Goal: Information Seeking & Learning: Learn about a topic

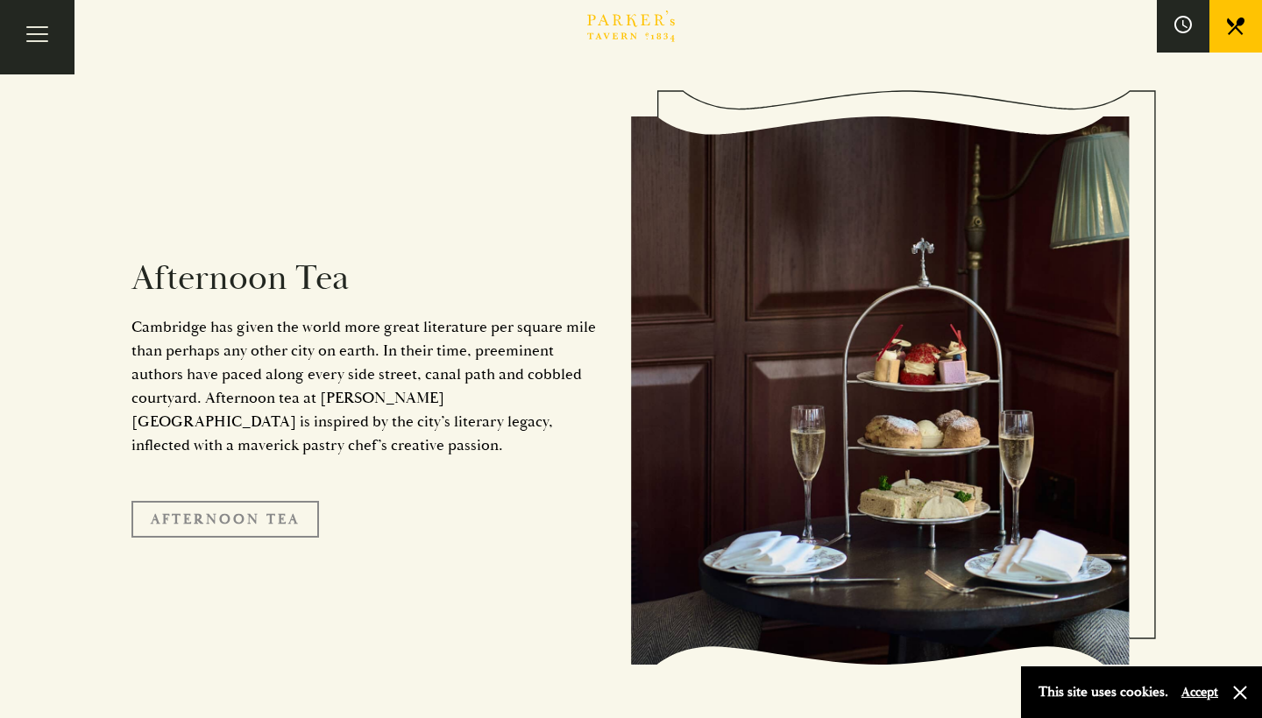
scroll to position [2851, 0]
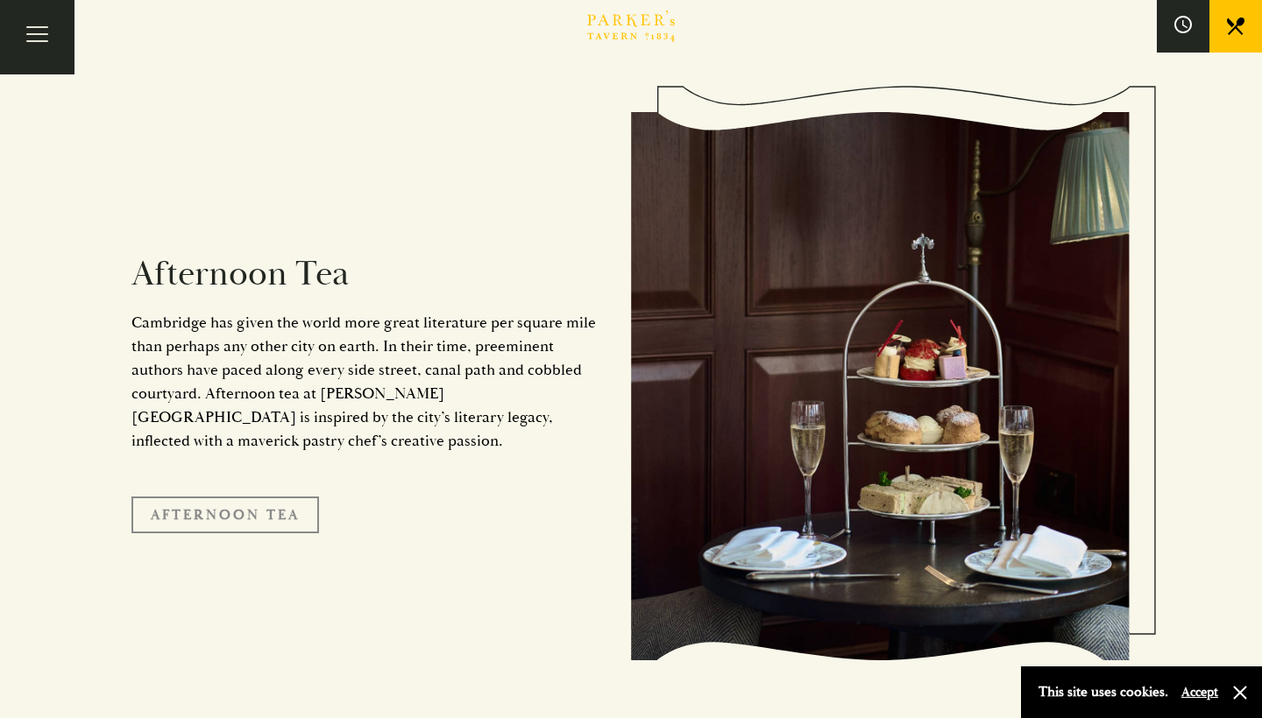
click at [258, 497] on link "Afternoon Tea" at bounding box center [224, 515] width 187 height 37
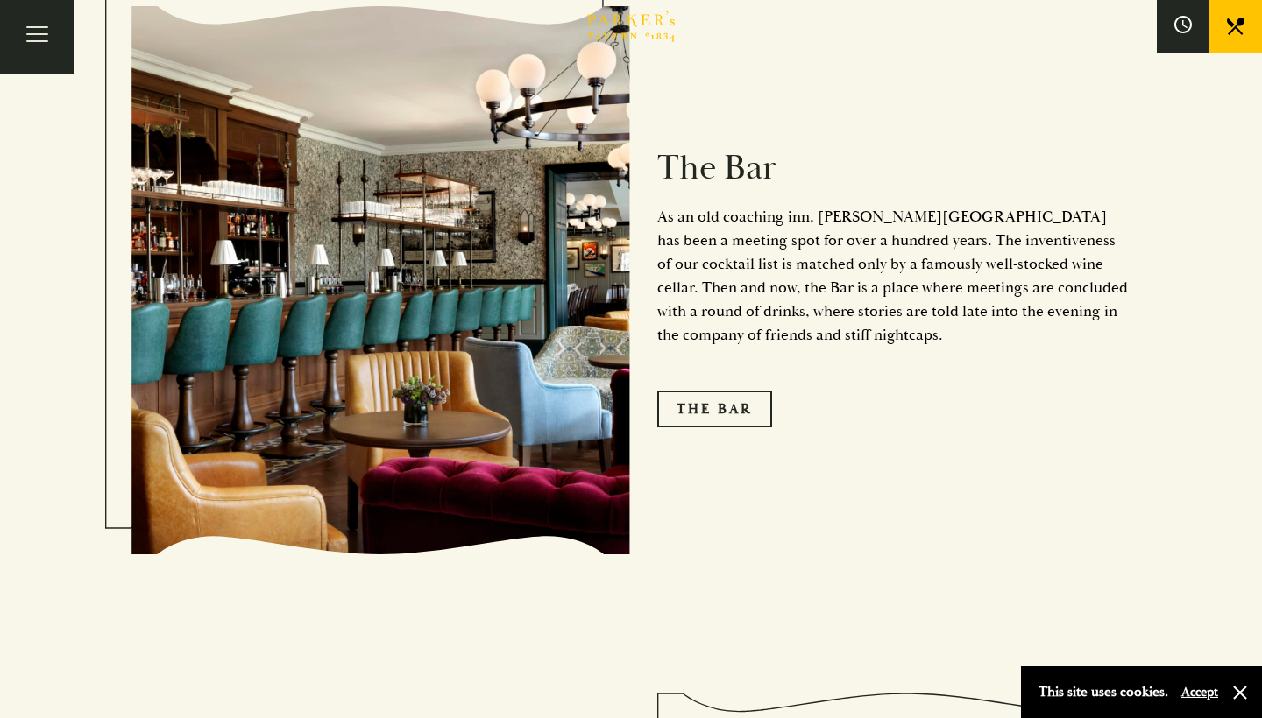
scroll to position [2084, 0]
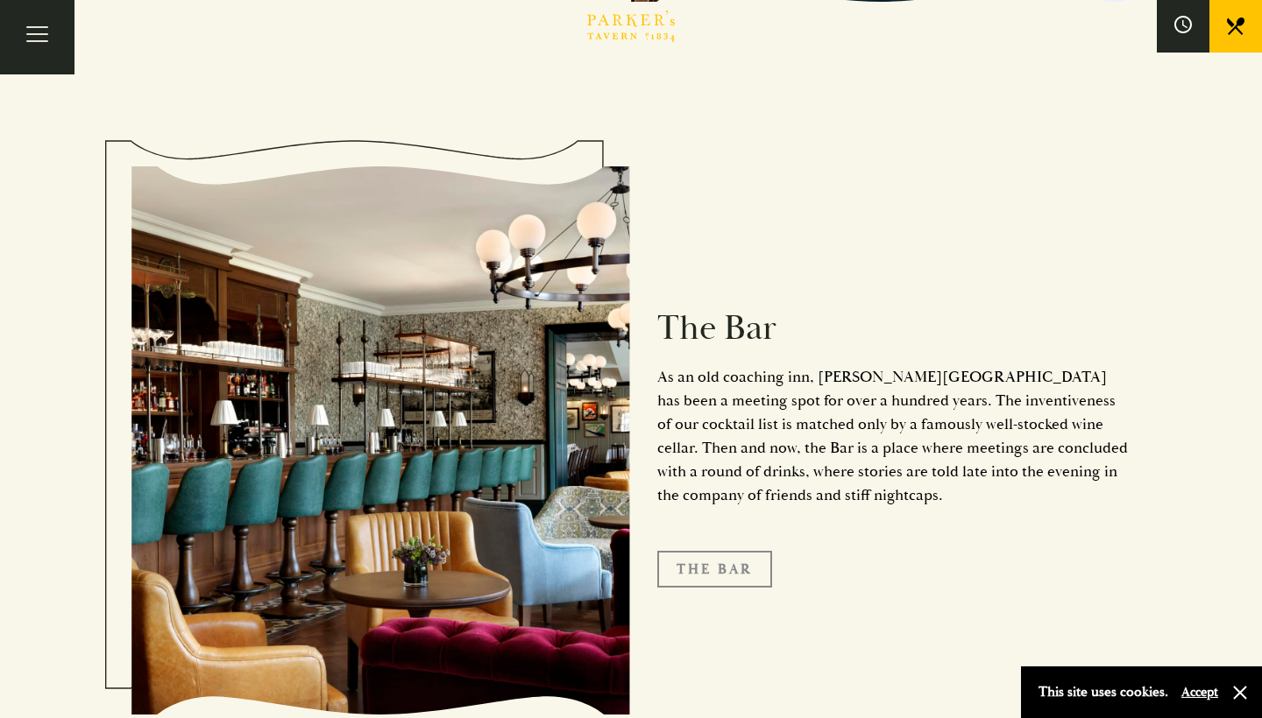
click at [696, 551] on link "The Bar" at bounding box center [714, 569] width 115 height 37
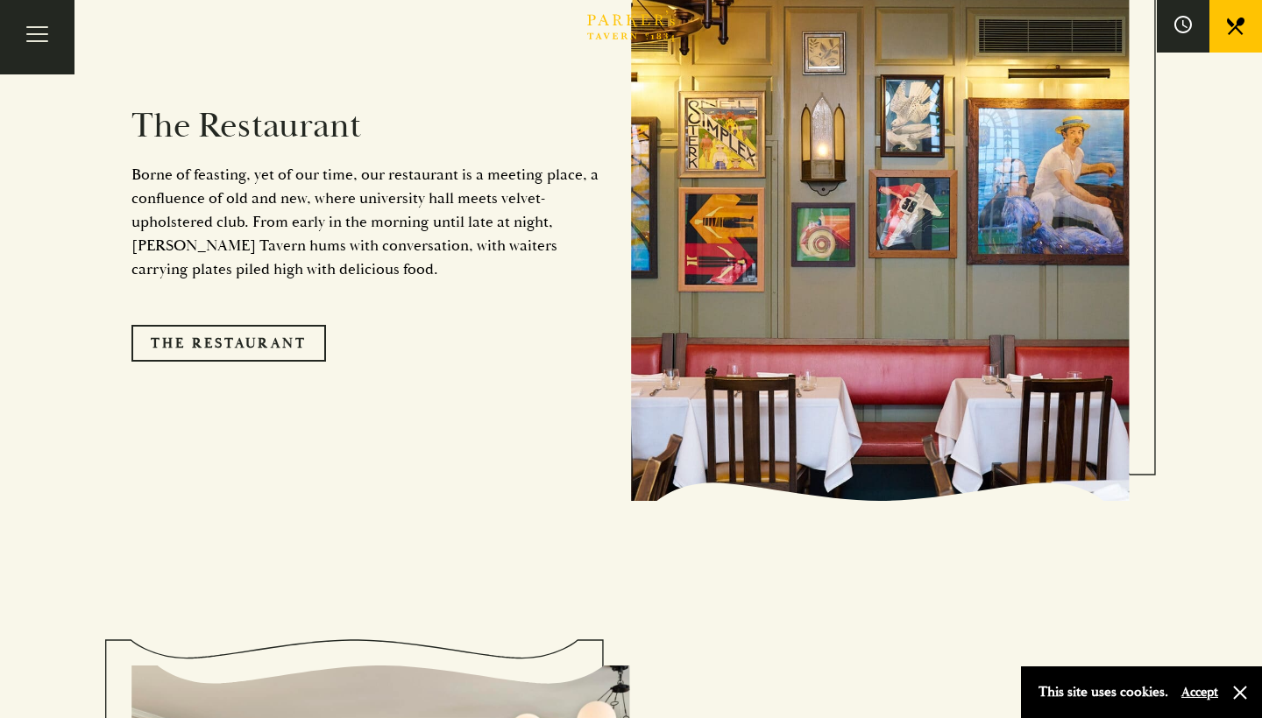
scroll to position [1428, 0]
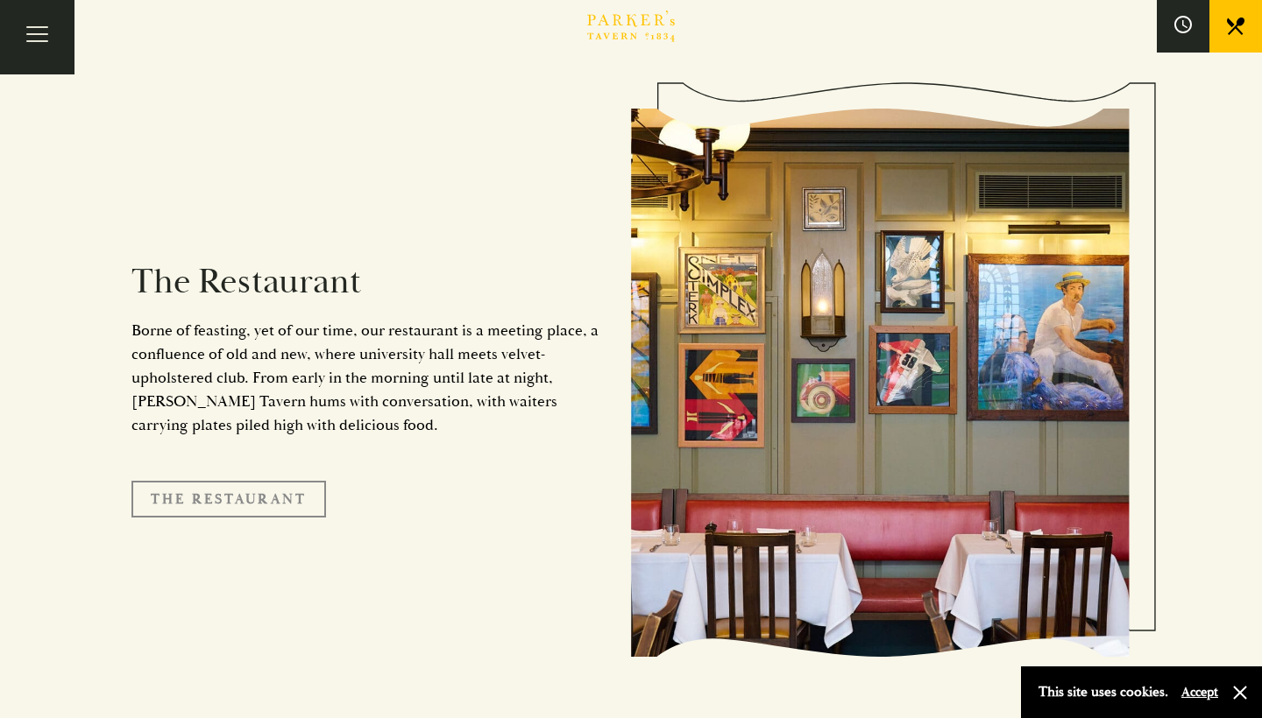
click at [265, 481] on link "The Restaurant" at bounding box center [228, 499] width 195 height 37
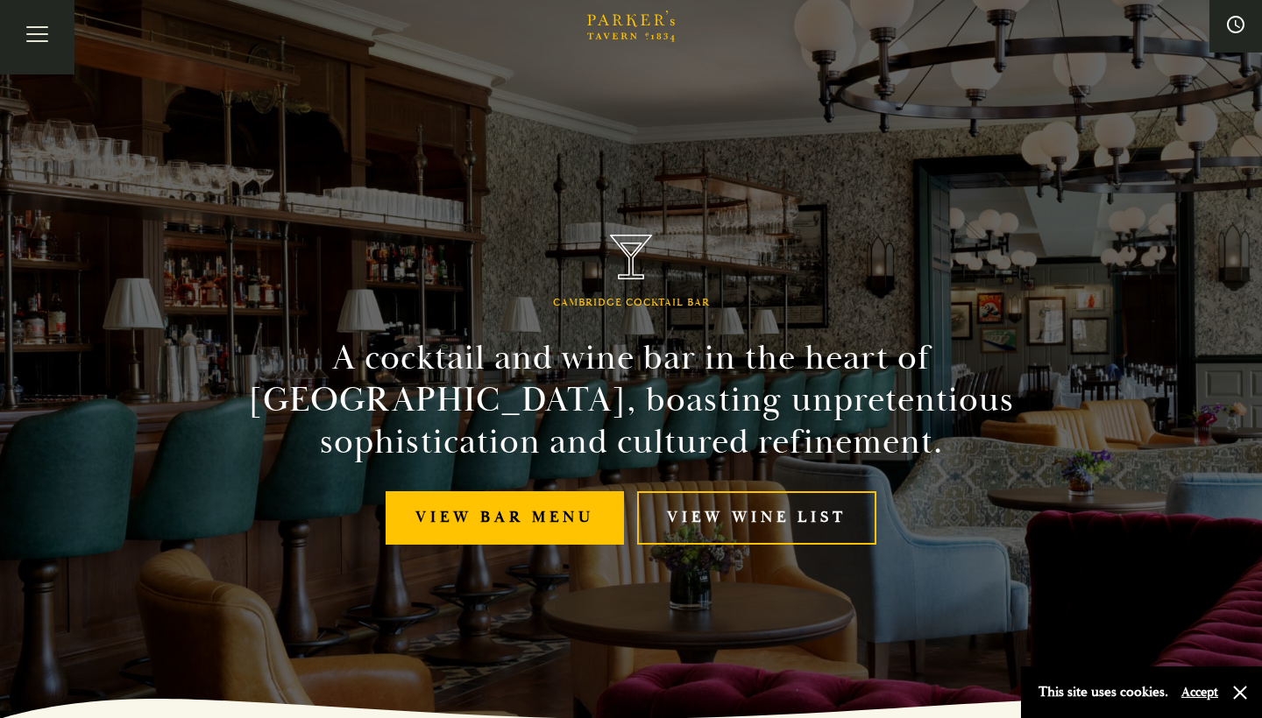
scroll to position [3, 0]
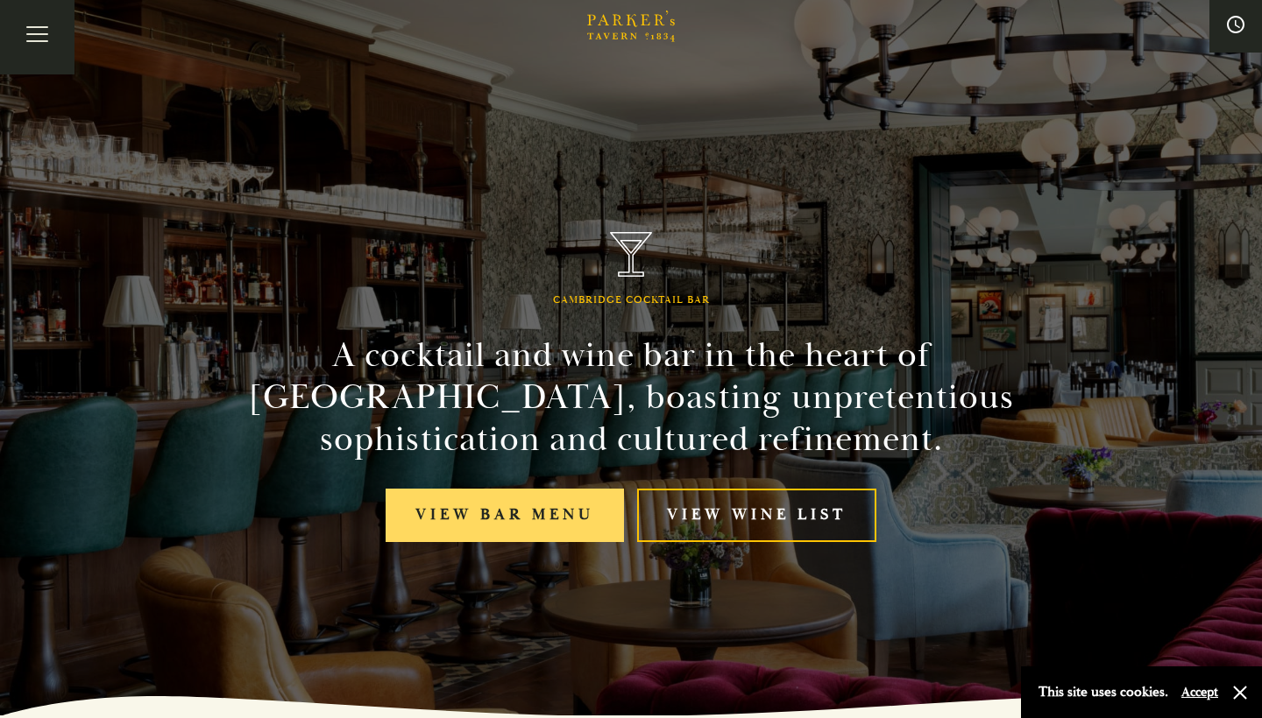
click at [598, 521] on link "View bar menu" at bounding box center [505, 515] width 238 height 53
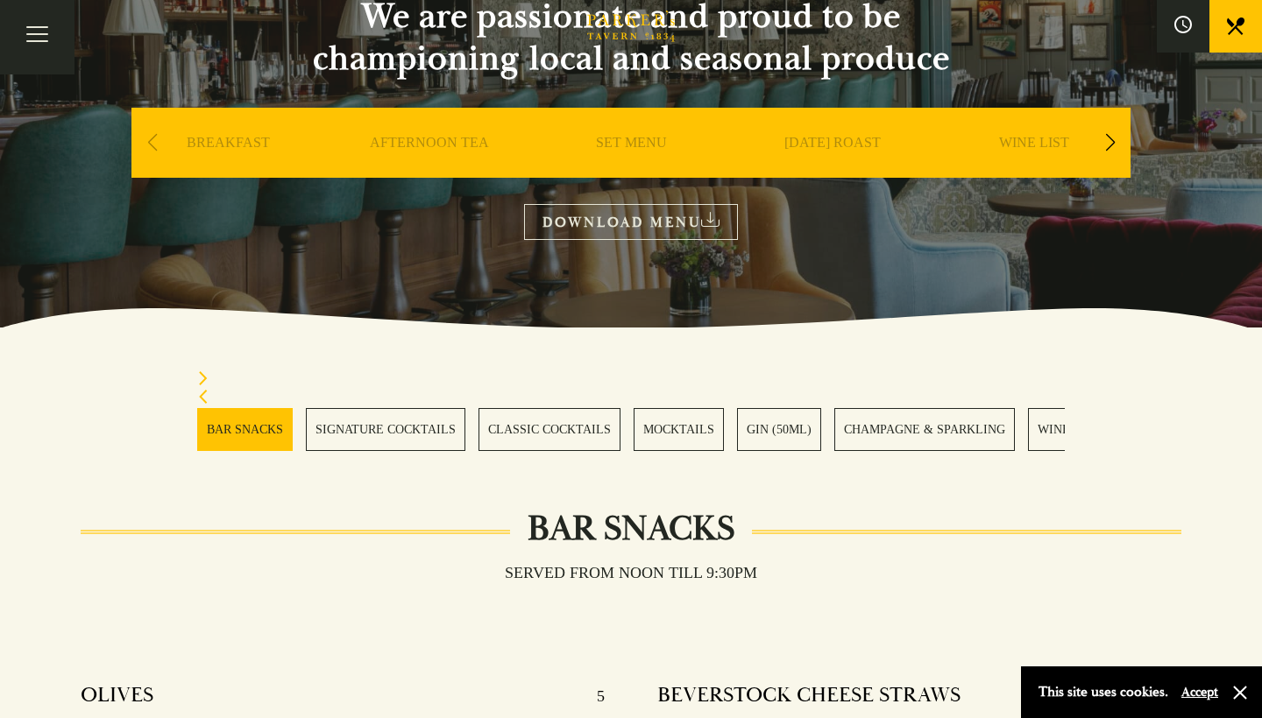
scroll to position [188, 0]
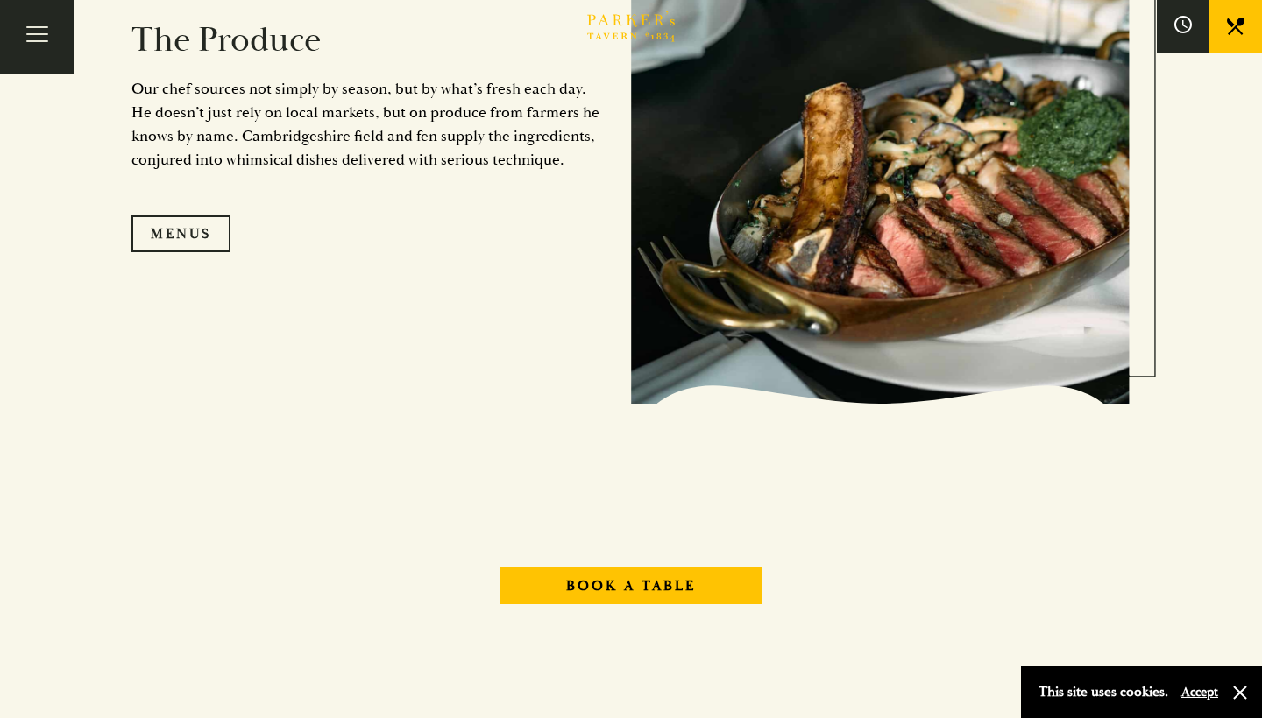
scroll to position [1867, 0]
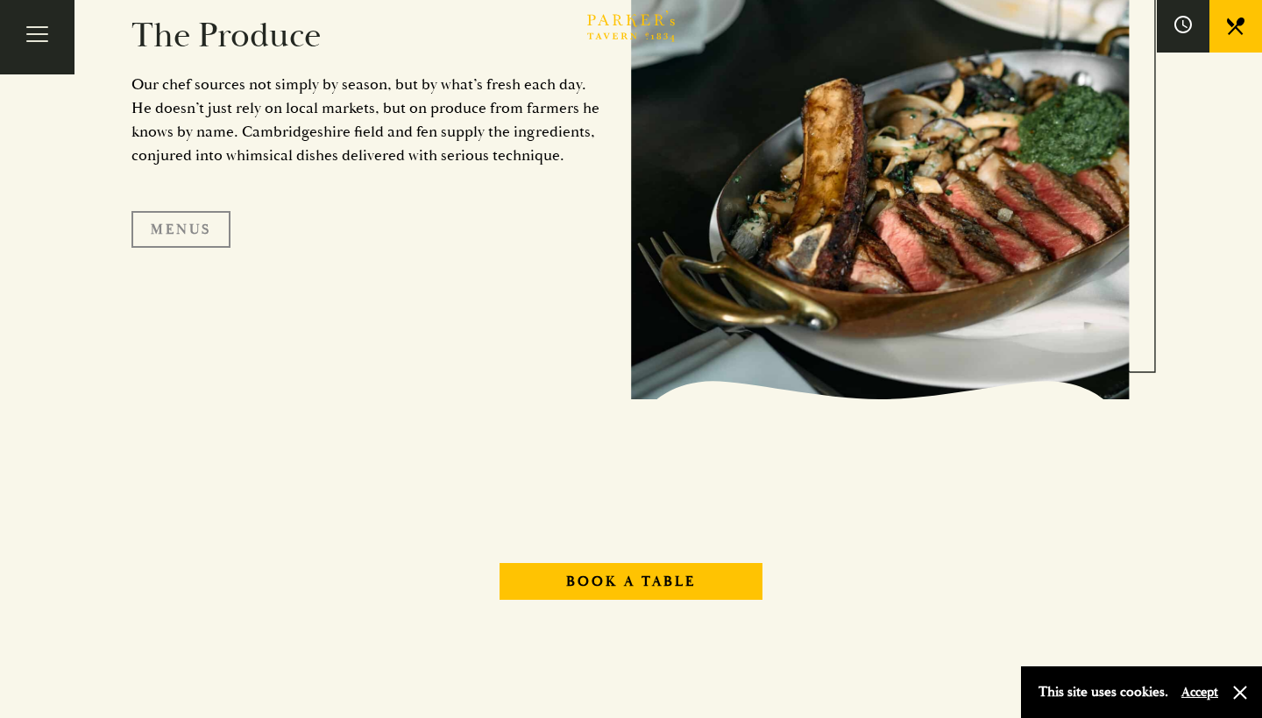
click at [199, 230] on link "Menus" at bounding box center [180, 229] width 99 height 37
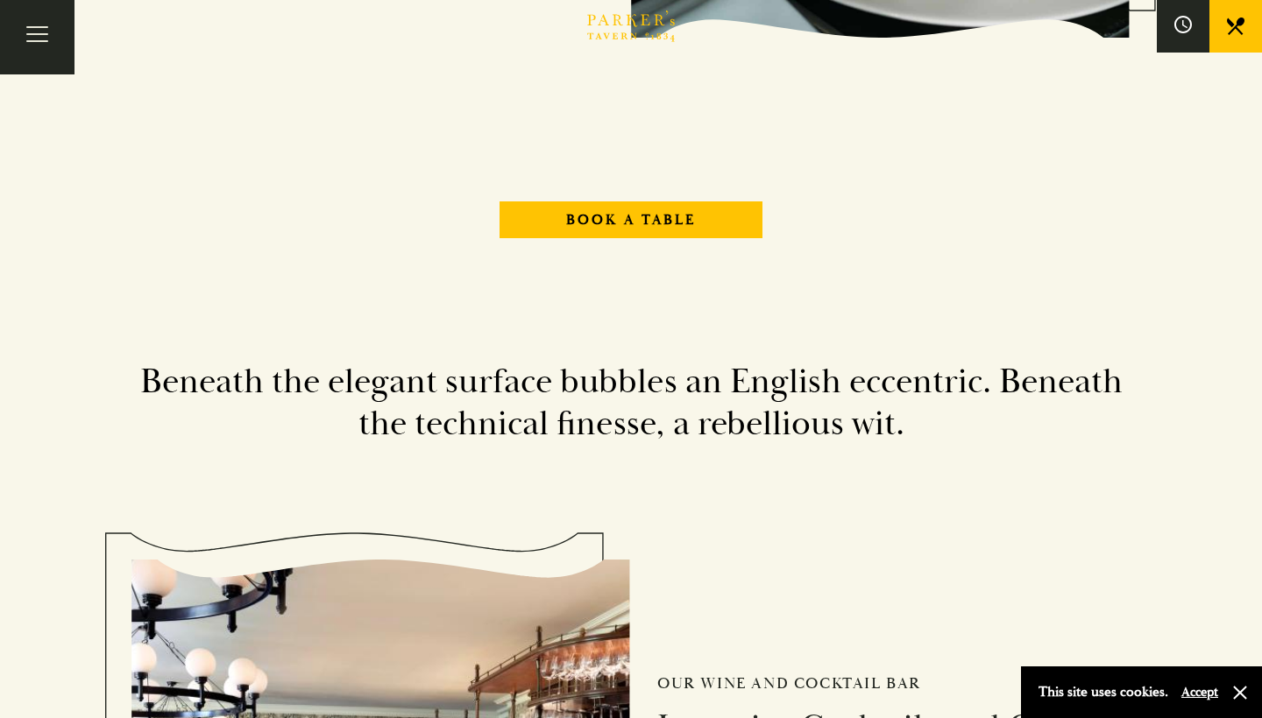
scroll to position [1918, 0]
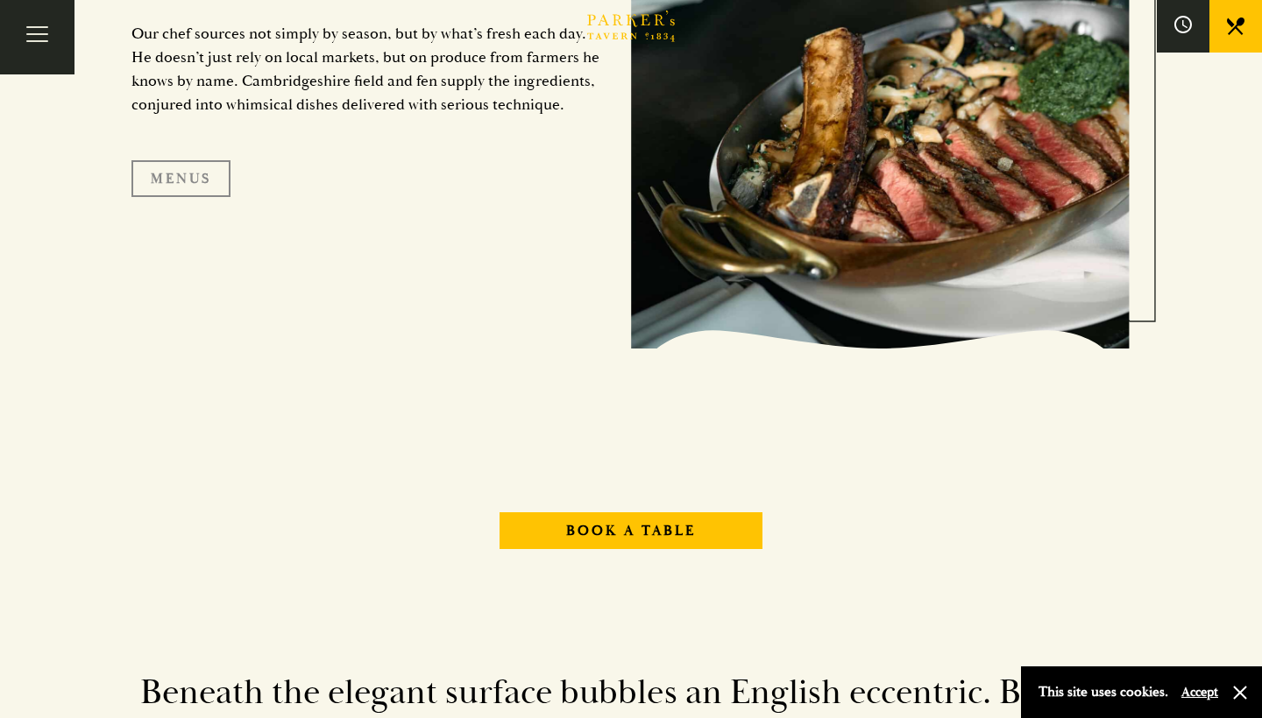
click at [198, 185] on link "Menus" at bounding box center [180, 178] width 99 height 37
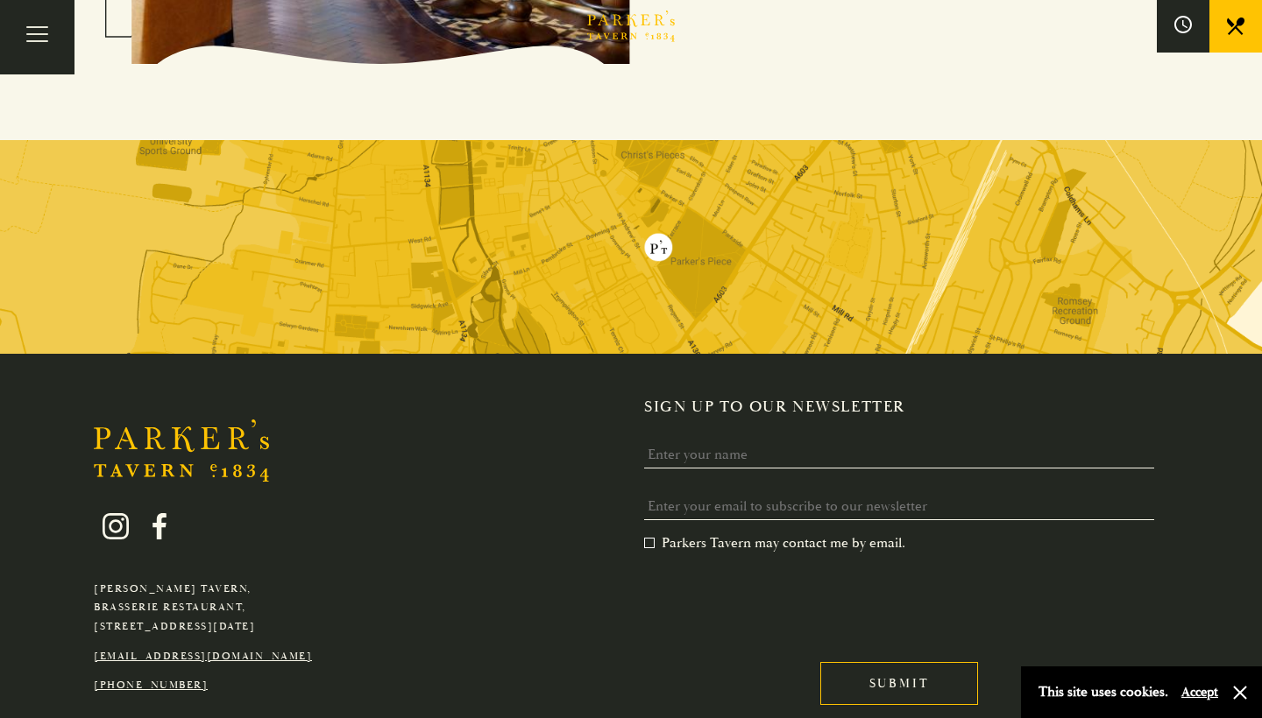
scroll to position [3004, 0]
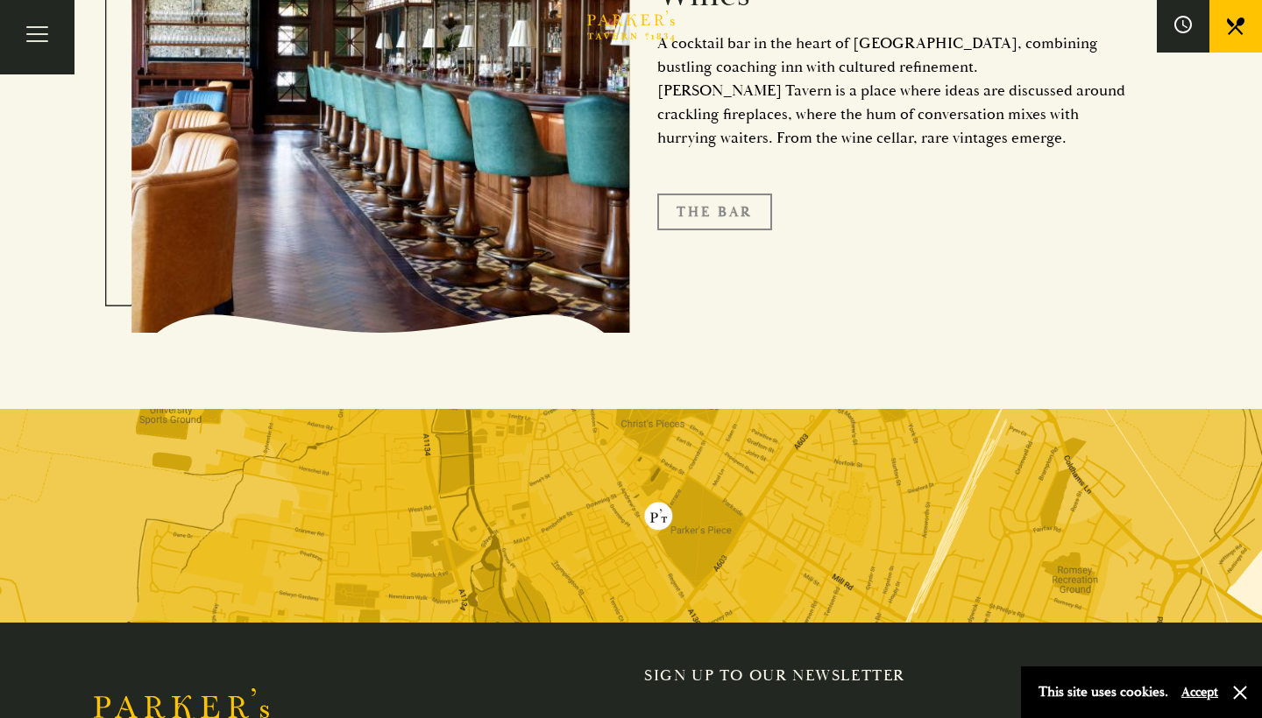
click at [693, 208] on link "The Bar" at bounding box center [714, 212] width 115 height 37
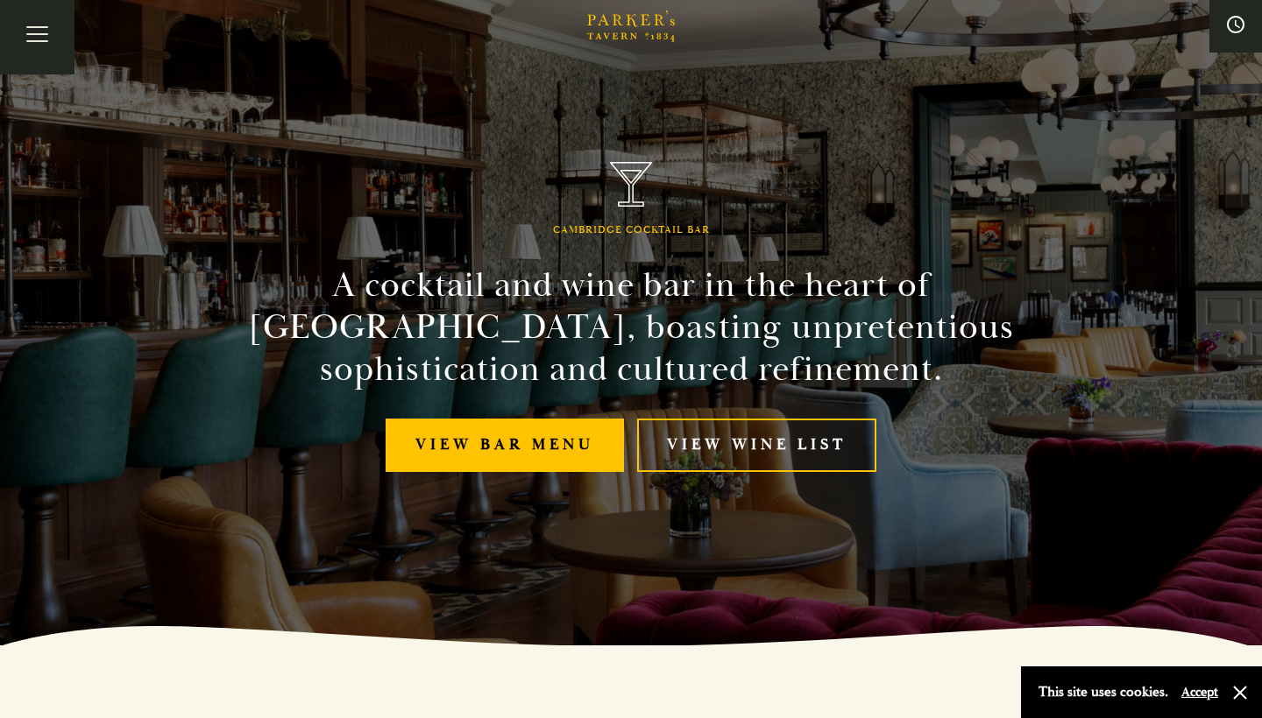
scroll to position [76, 0]
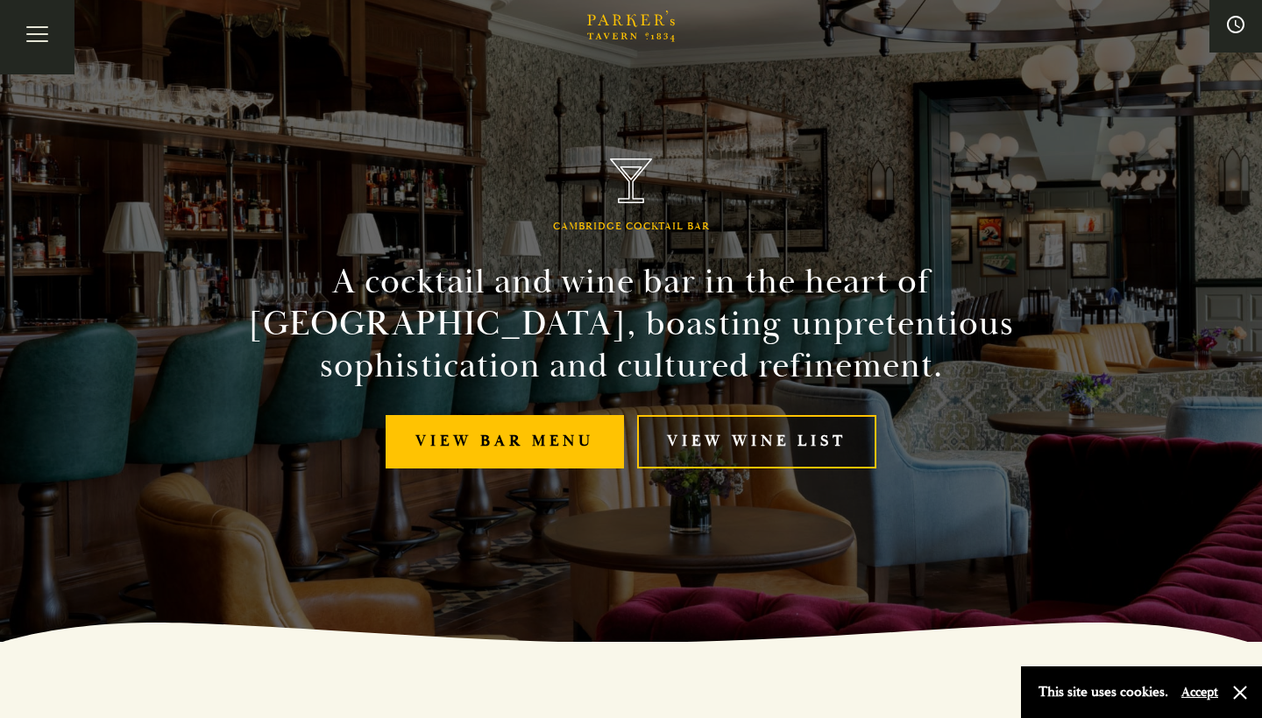
click at [693, 437] on link "View Wine List" at bounding box center [756, 441] width 239 height 53
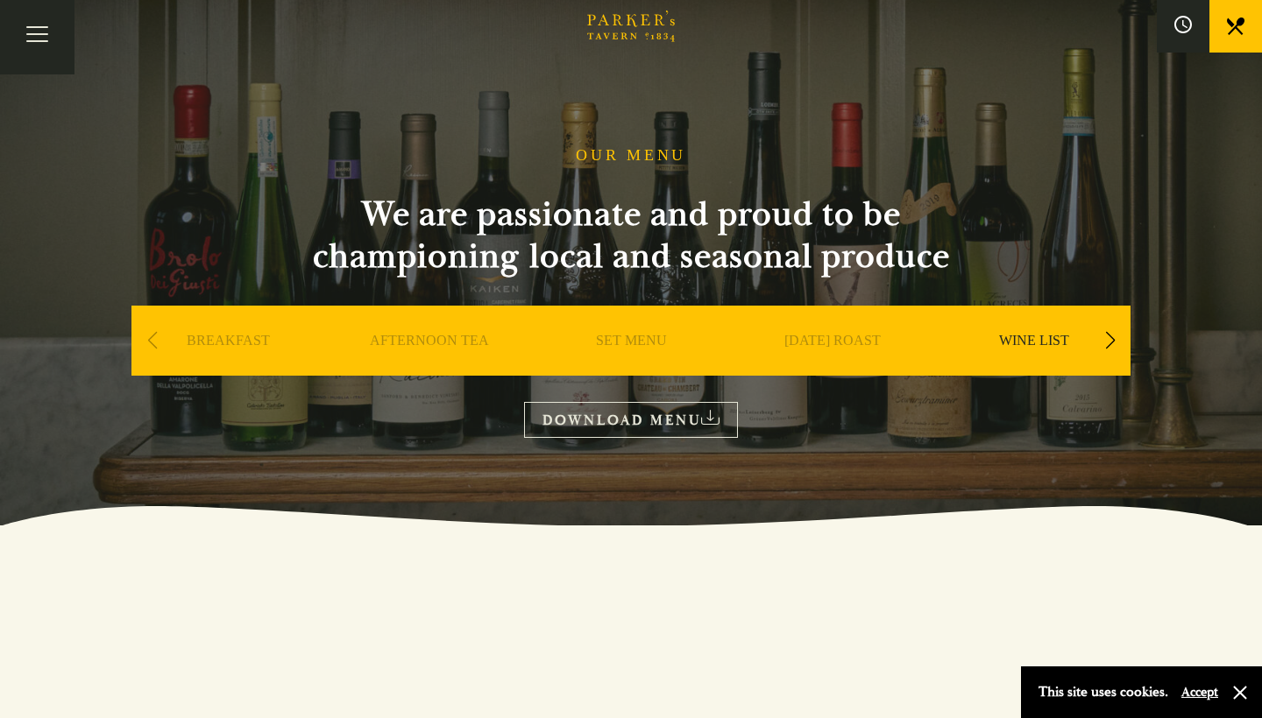
click at [1049, 339] on link "WINE LIST" at bounding box center [1034, 367] width 70 height 70
click at [719, 414] on icon at bounding box center [710, 417] width 18 height 15
